Goal: Task Accomplishment & Management: Use online tool/utility

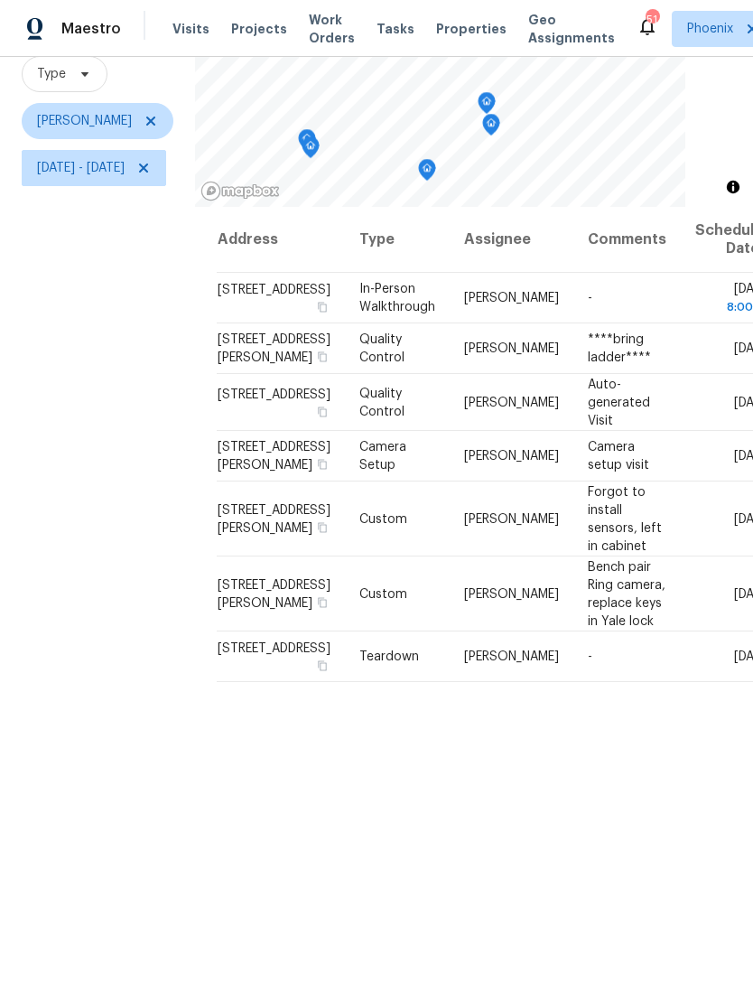
scroll to position [174, 0]
click at [0, 0] on icon at bounding box center [0, 0] width 0 height 0
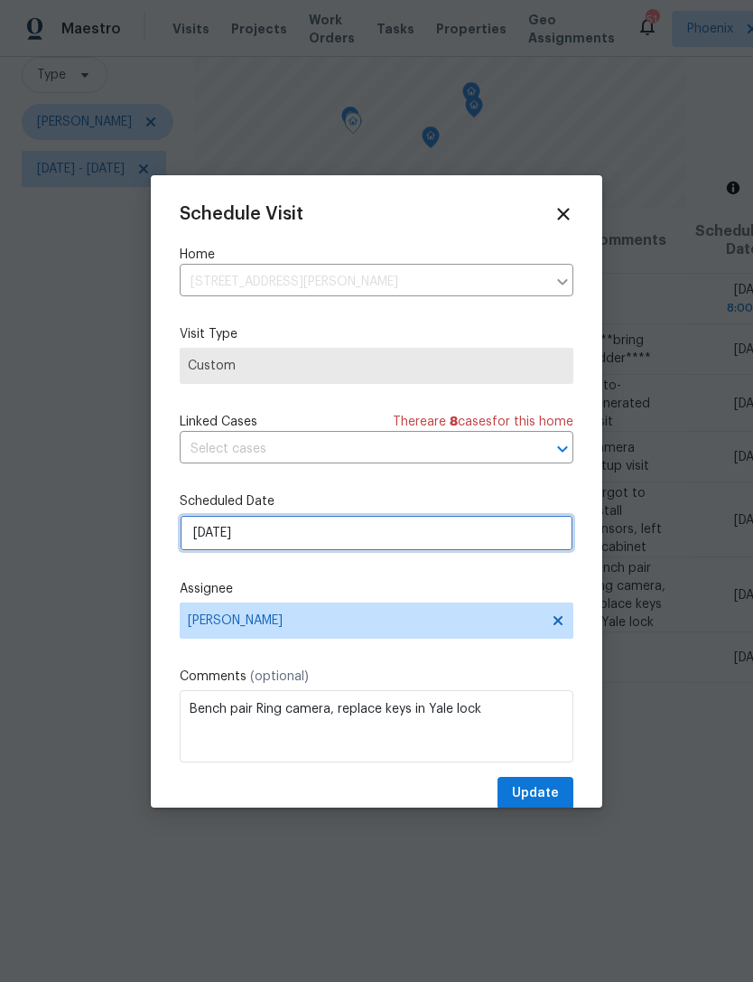
click at [323, 533] on input "[DATE]" at bounding box center [377, 533] width 394 height 36
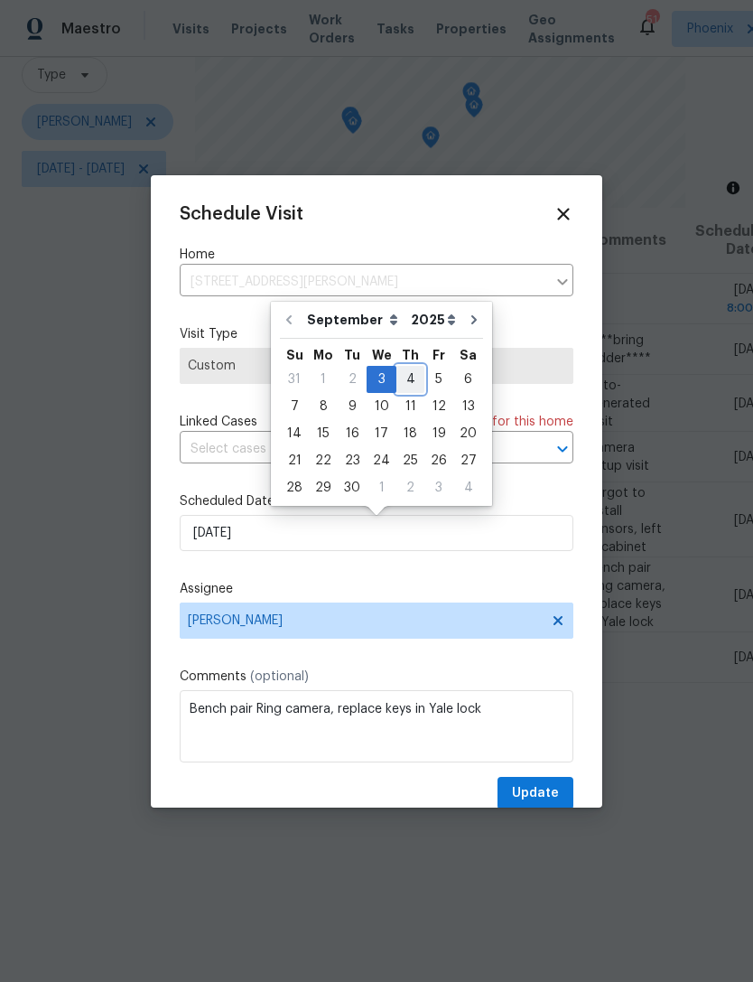
click at [402, 376] on div "4" at bounding box center [410, 379] width 28 height 25
type input "[DATE]"
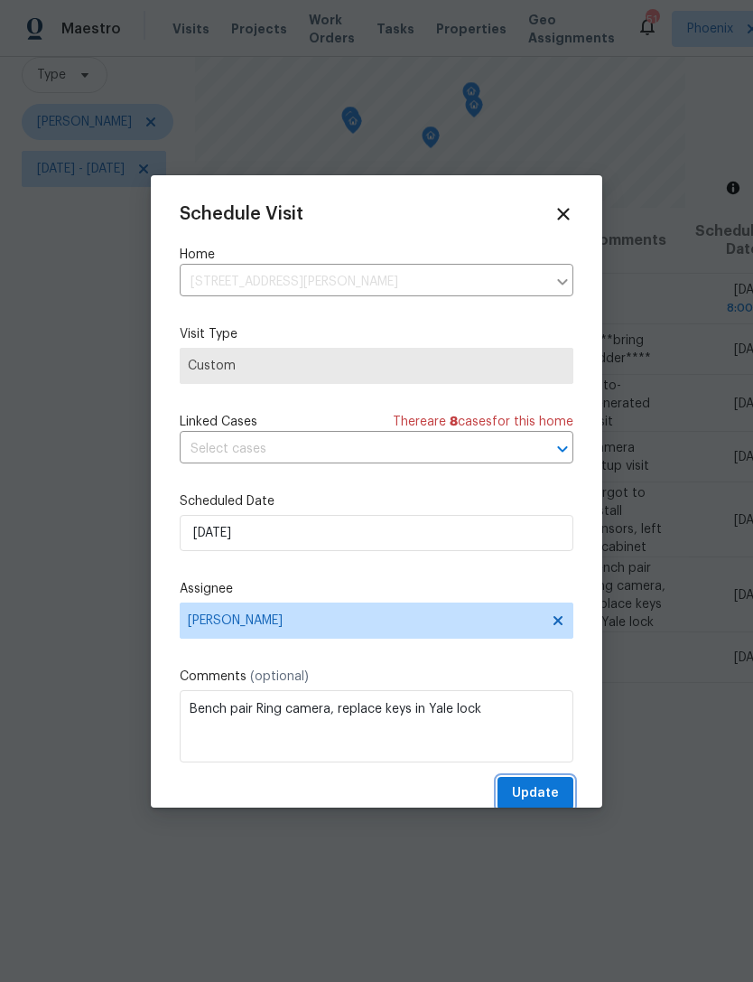
click at [537, 802] on span "Update" at bounding box center [535, 793] width 47 height 23
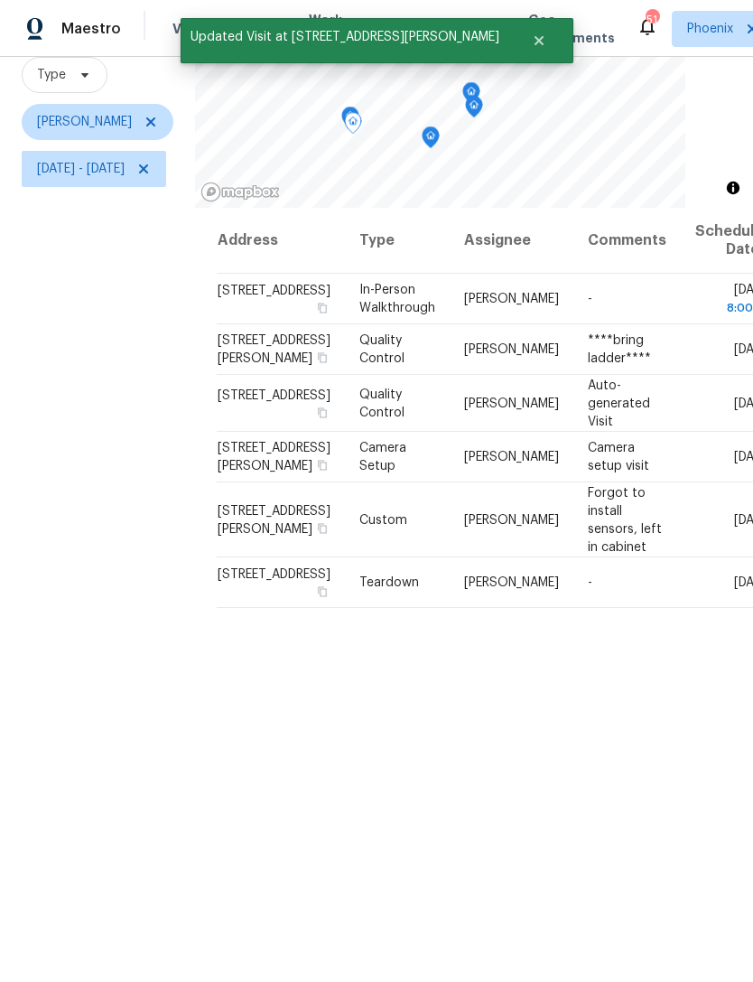
click at [0, 0] on icon at bounding box center [0, 0] width 0 height 0
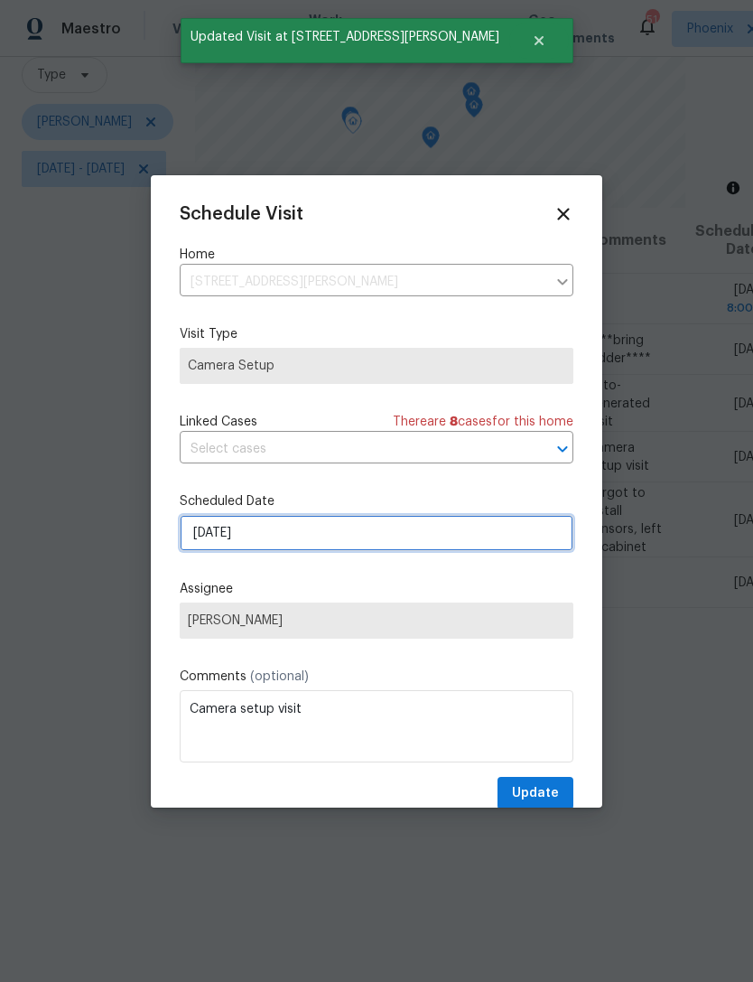
click at [338, 536] on input "[DATE]" at bounding box center [377, 533] width 394 height 36
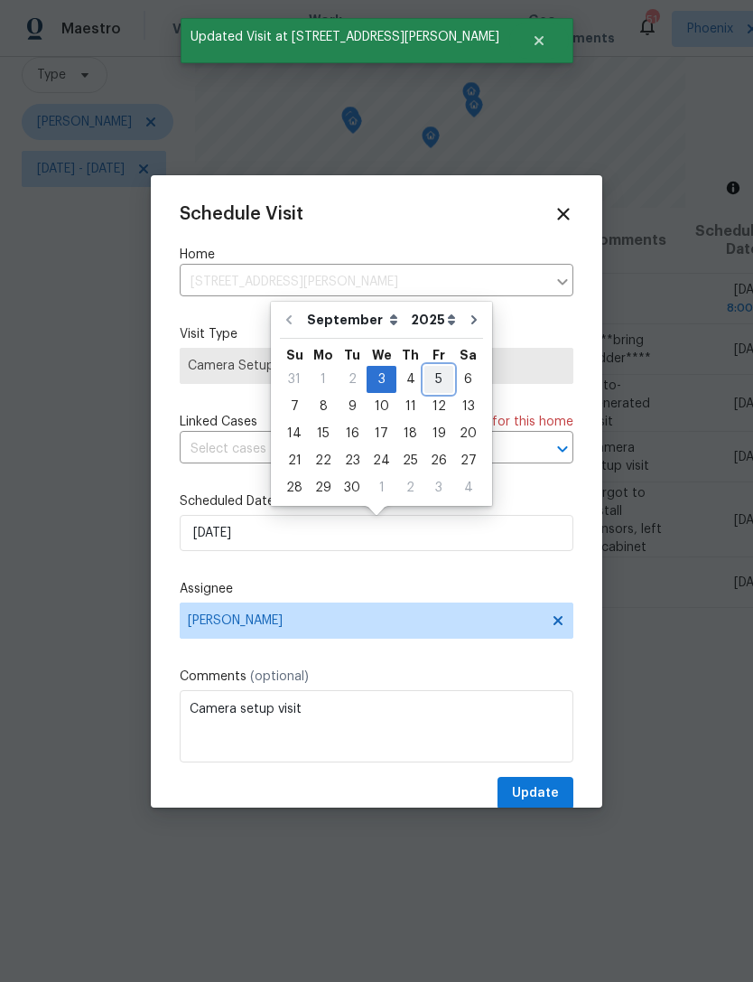
click at [431, 378] on div "5" at bounding box center [438, 379] width 29 height 25
type input "[DATE]"
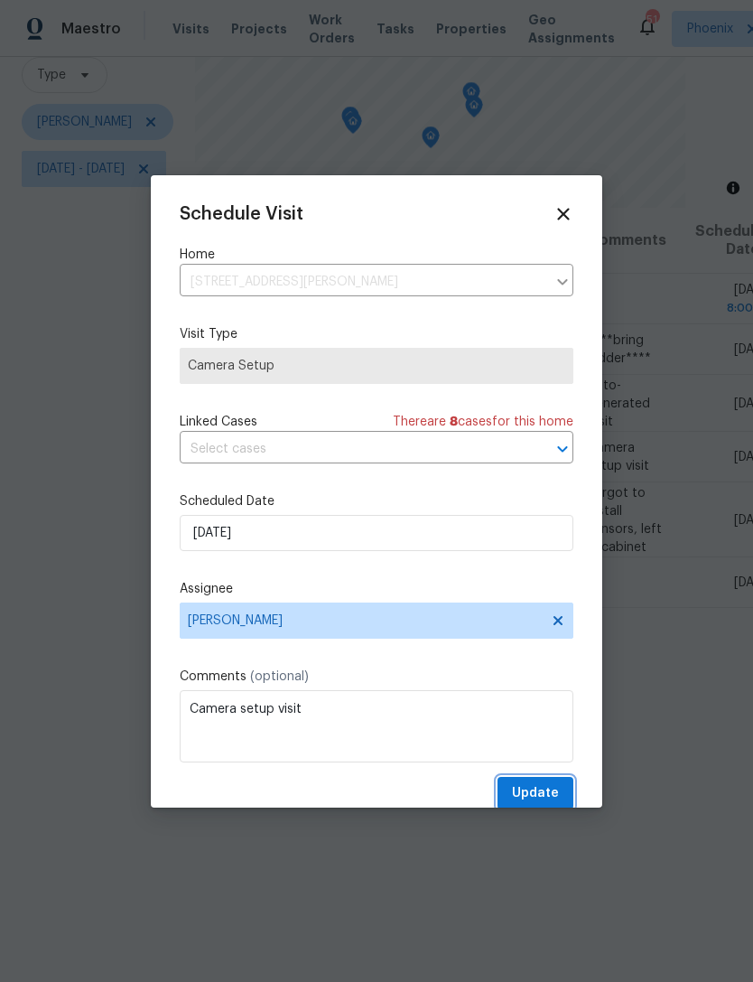
click at [557, 794] on span "Update" at bounding box center [535, 793] width 47 height 23
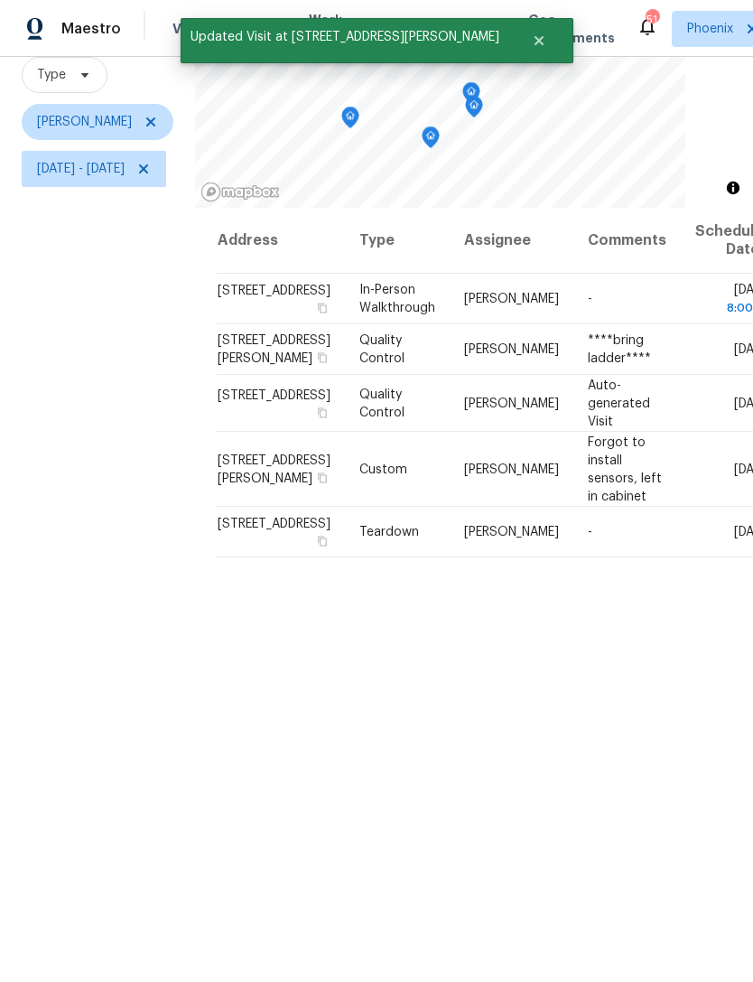
click at [178, 403] on div "Filters Reset ​ Type [PERSON_NAME] [DATE] - [DATE]" at bounding box center [97, 465] width 195 height 1057
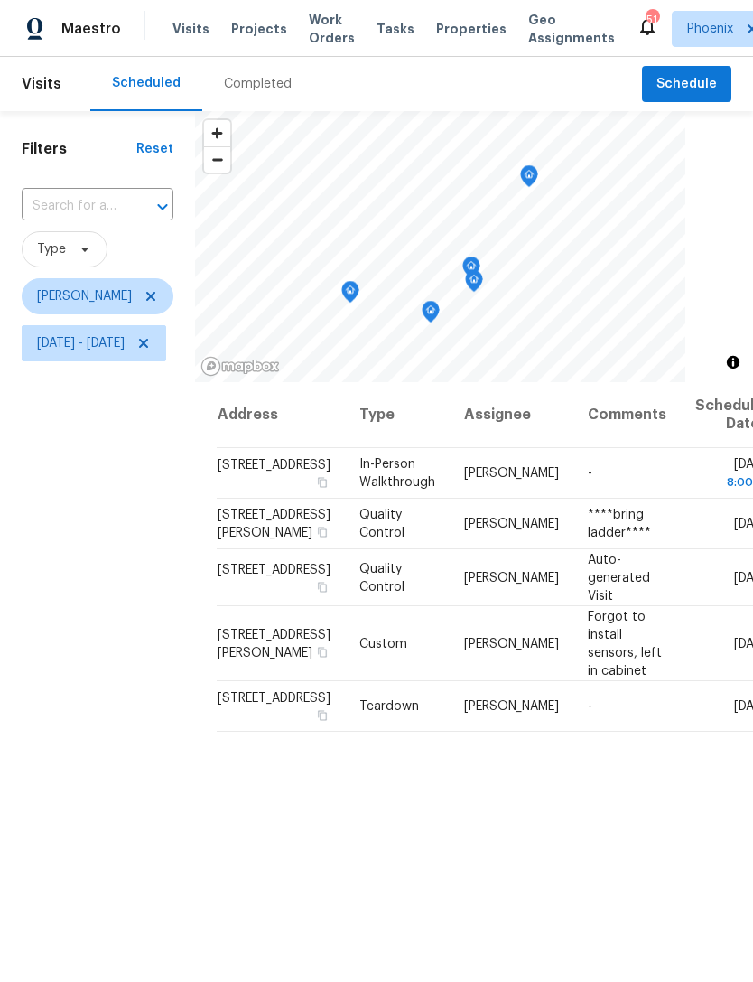
scroll to position [0, 0]
click at [685, 83] on span "Schedule" at bounding box center [687, 84] width 61 height 23
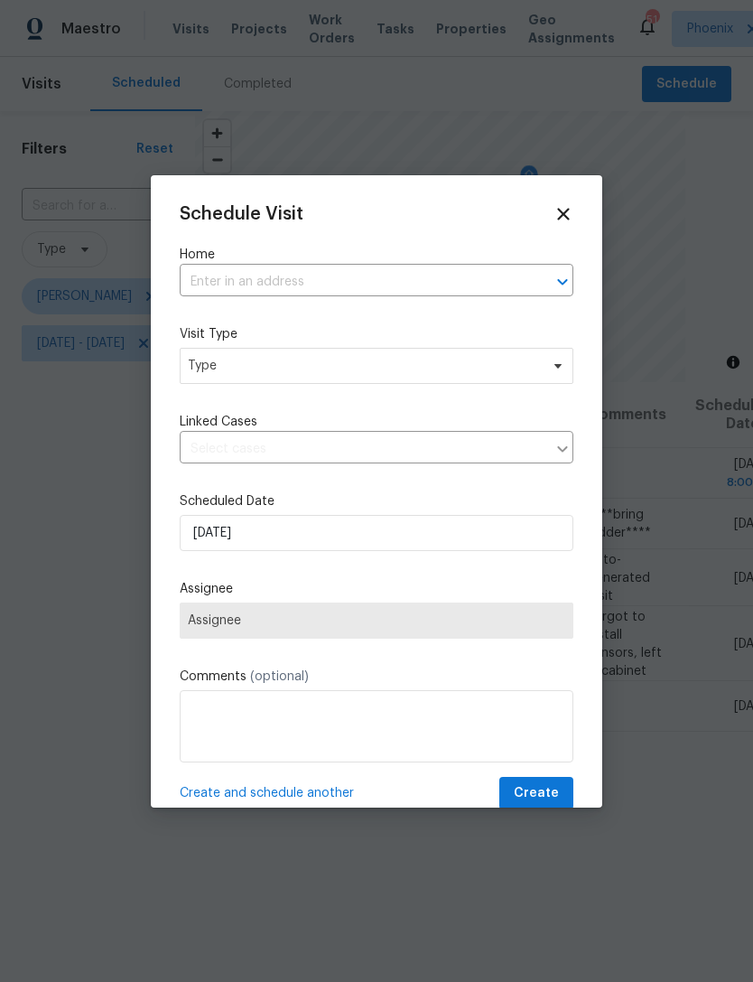
click at [440, 285] on input "text" at bounding box center [351, 282] width 343 height 28
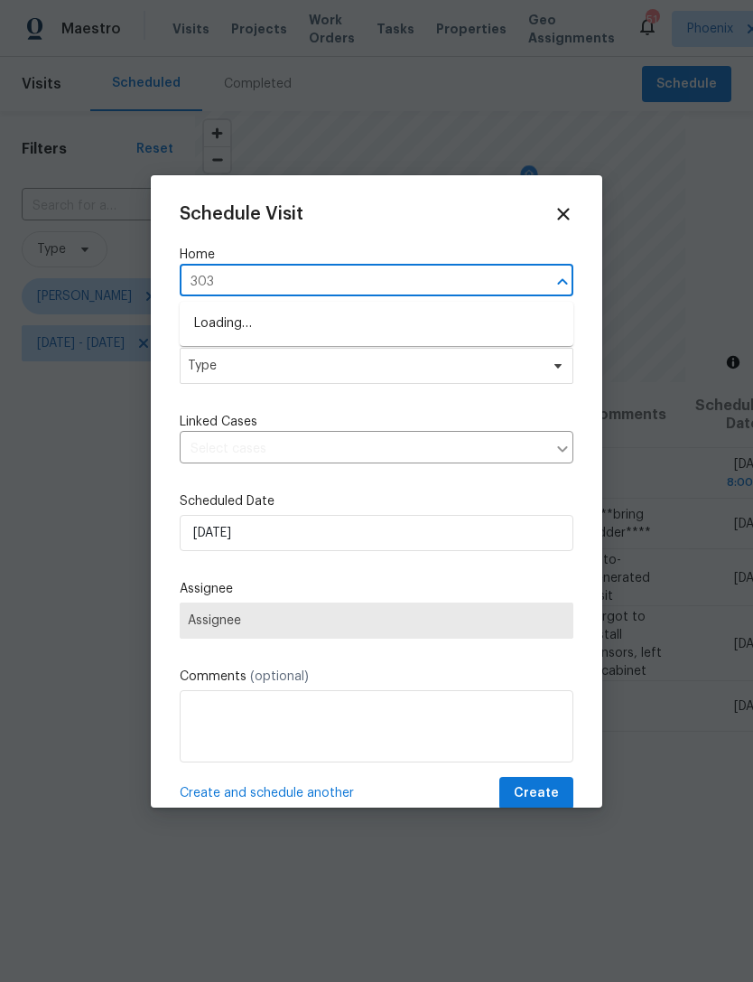
type input "3031"
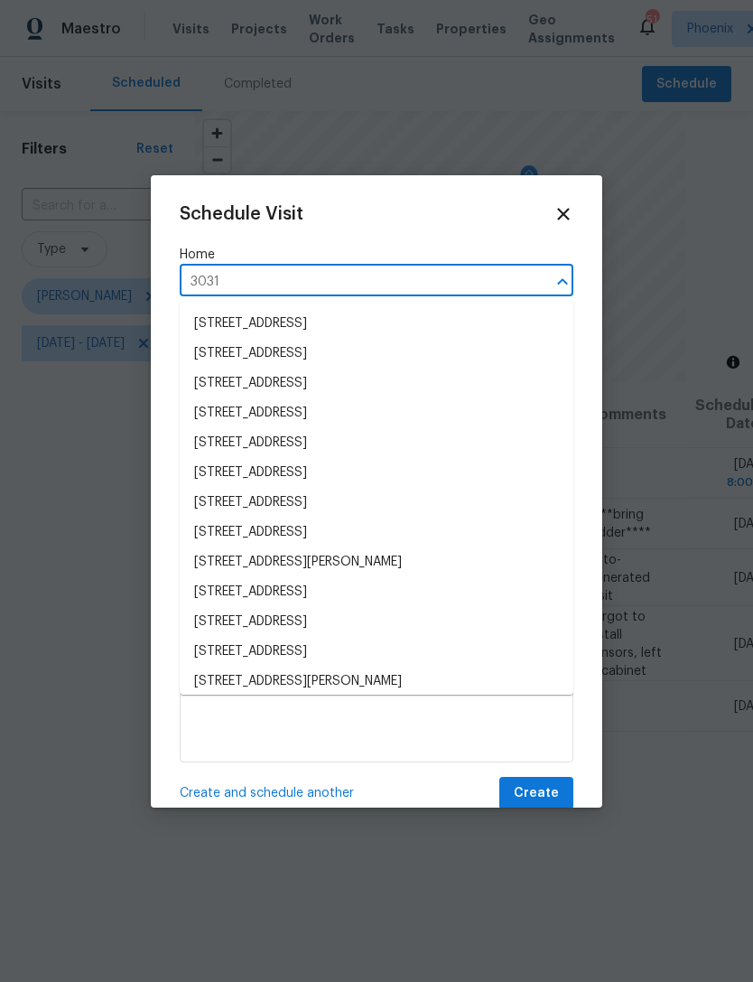
click at [413, 322] on li "[STREET_ADDRESS]" at bounding box center [377, 324] width 394 height 30
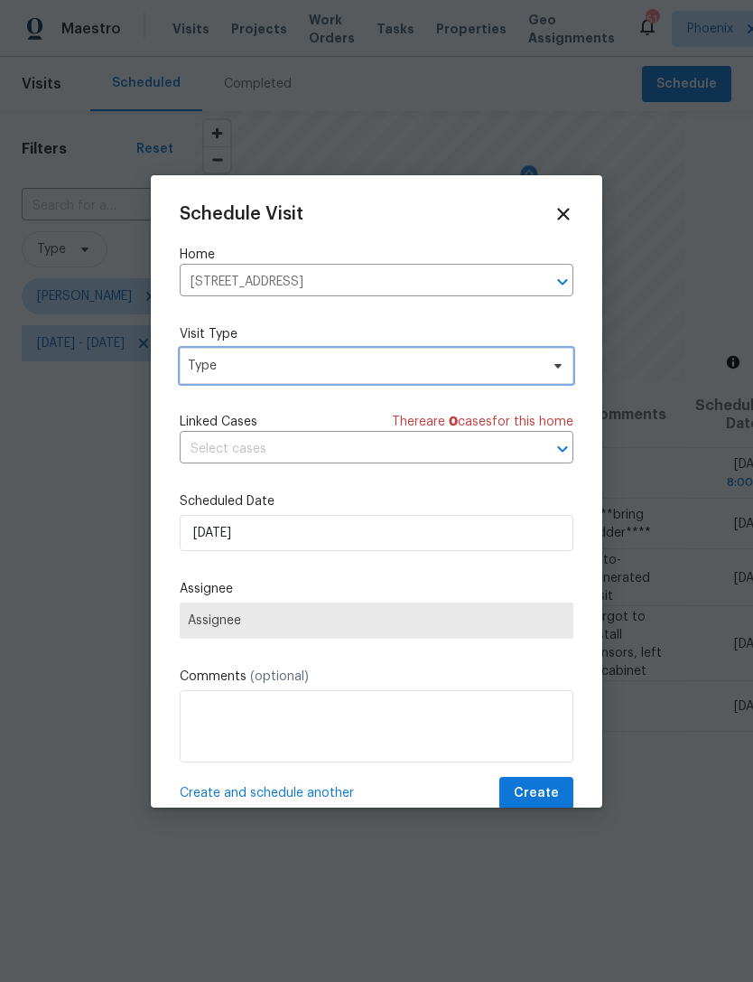
click at [354, 375] on span "Type" at bounding box center [363, 366] width 351 height 18
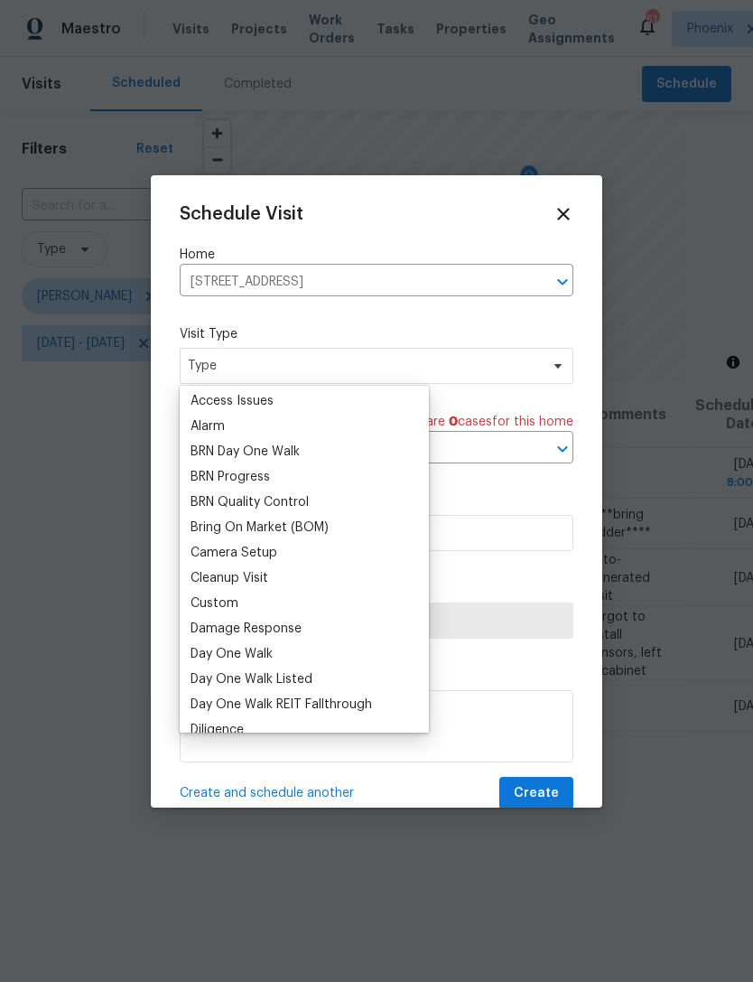
scroll to position [91, 0]
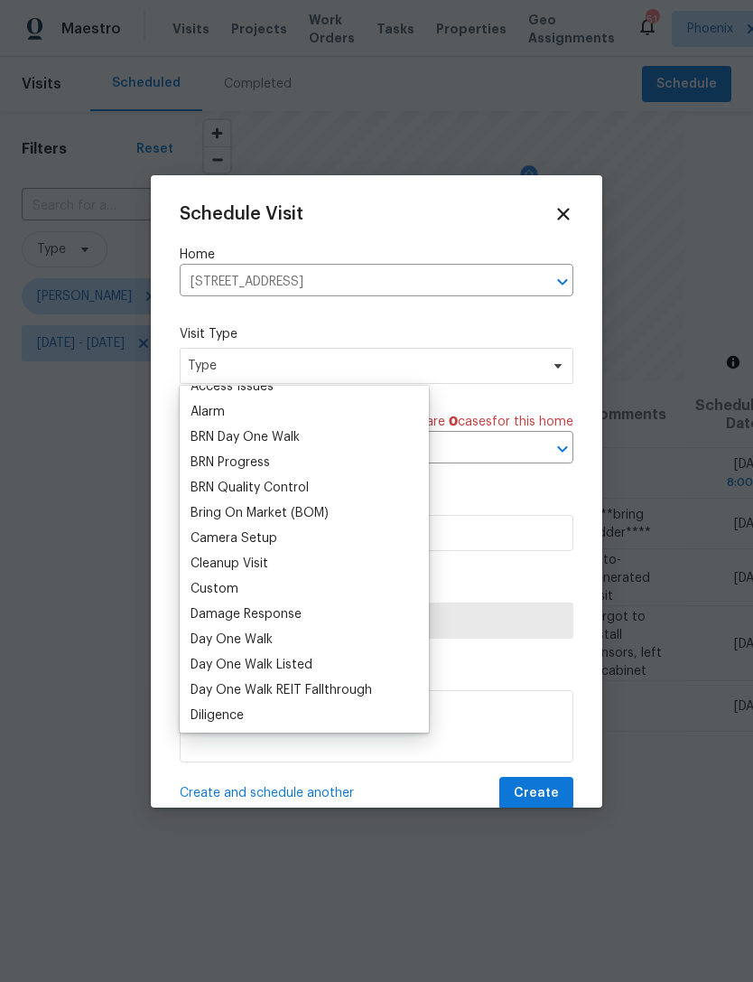
click at [228, 592] on div "Custom" at bounding box center [215, 589] width 48 height 18
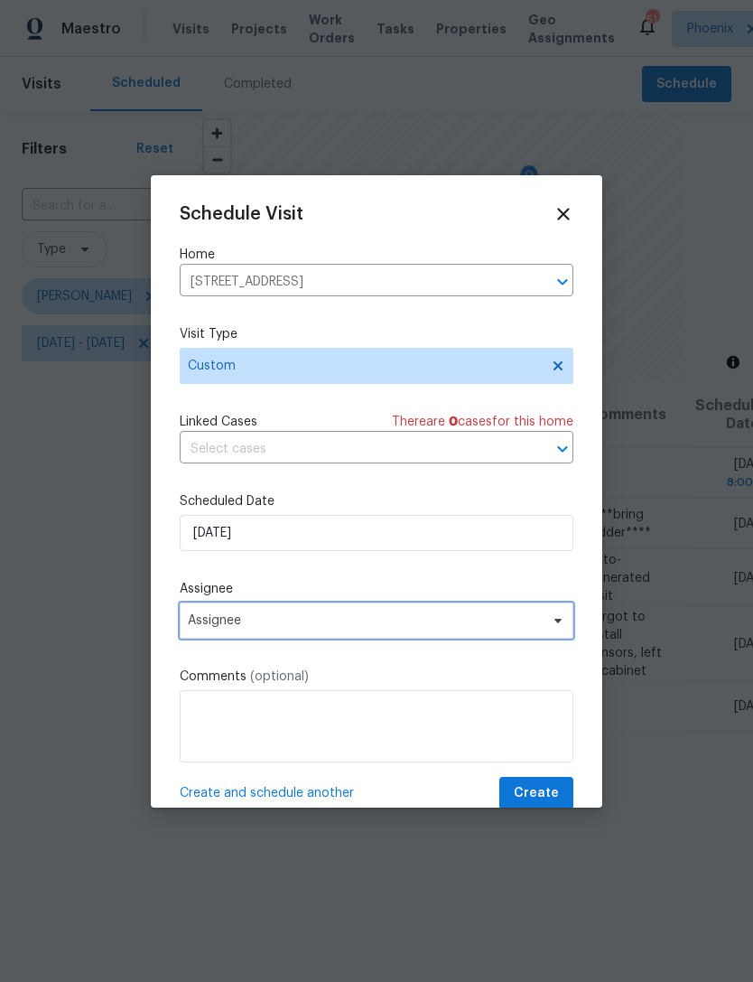
click at [294, 628] on span "Assignee" at bounding box center [365, 620] width 354 height 14
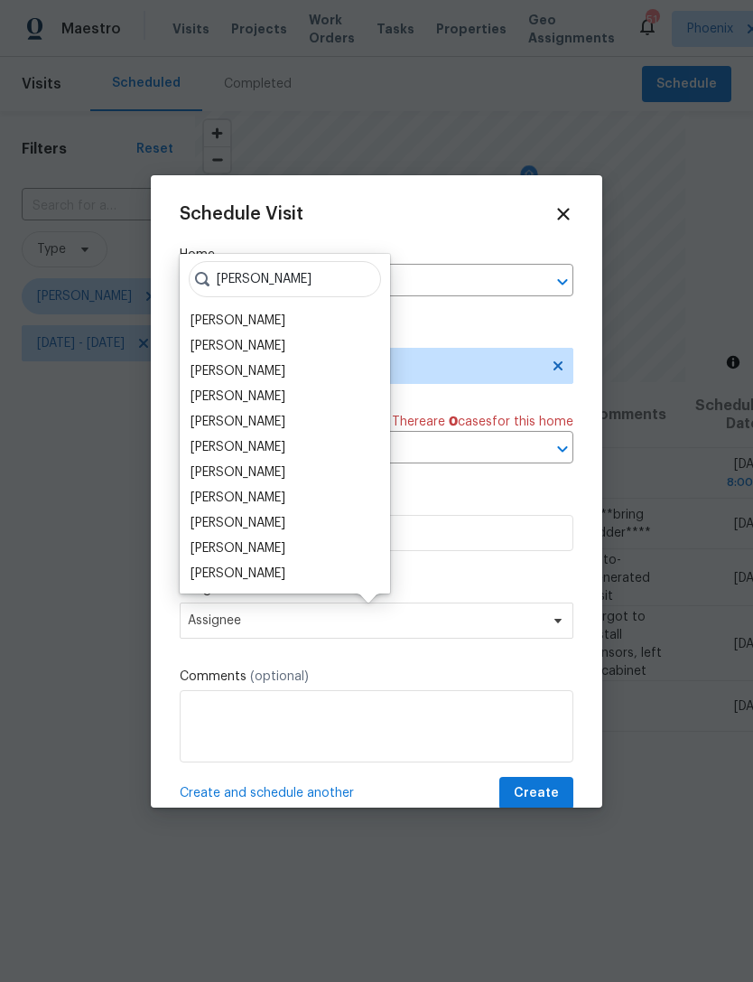
type input "[PERSON_NAME]"
click at [262, 394] on div "[PERSON_NAME]" at bounding box center [238, 396] width 95 height 18
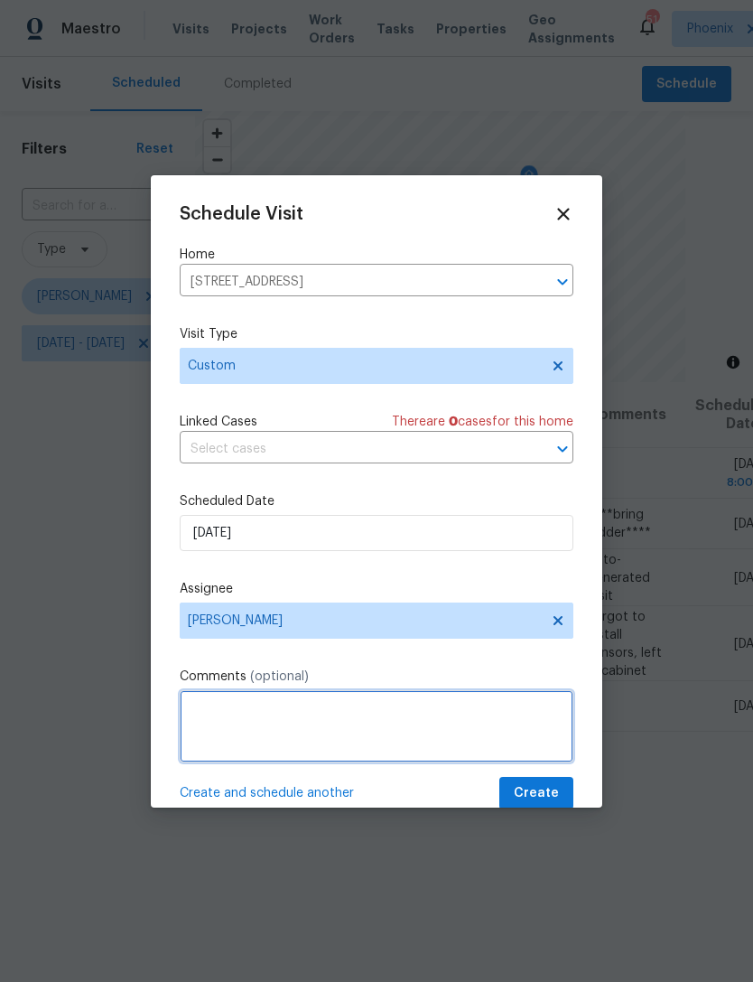
click at [360, 714] on textarea at bounding box center [377, 726] width 394 height 72
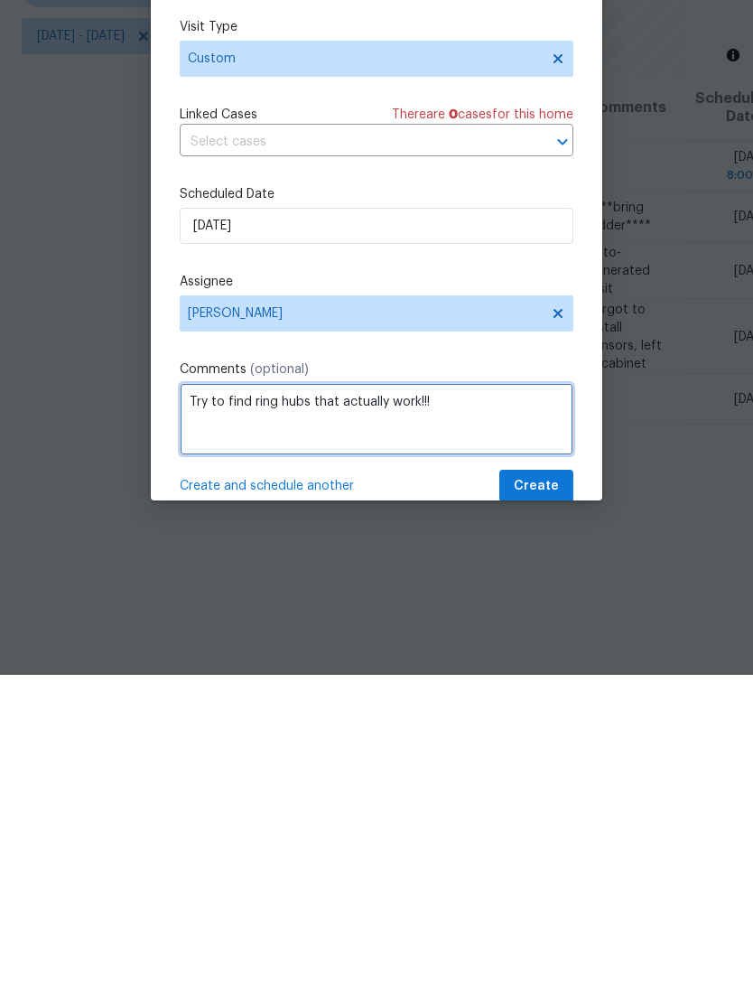
type textarea "Try to find ring hubs that actually work!!!"
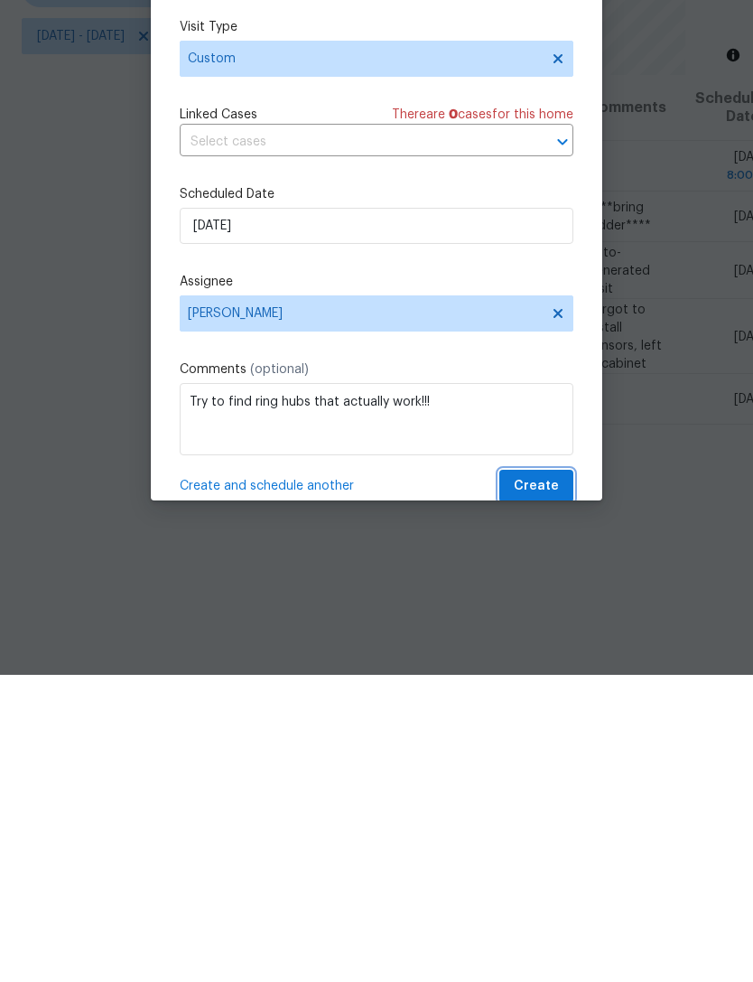
click at [557, 782] on span "Create" at bounding box center [536, 793] width 45 height 23
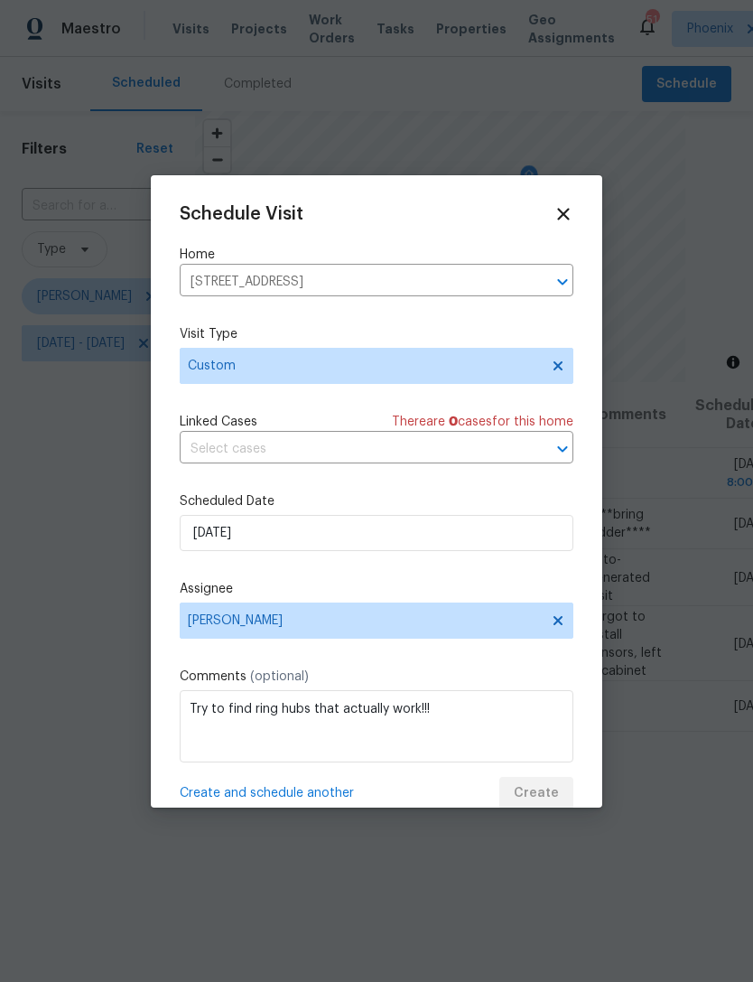
scroll to position [0, 0]
